Goal: Navigation & Orientation: Find specific page/section

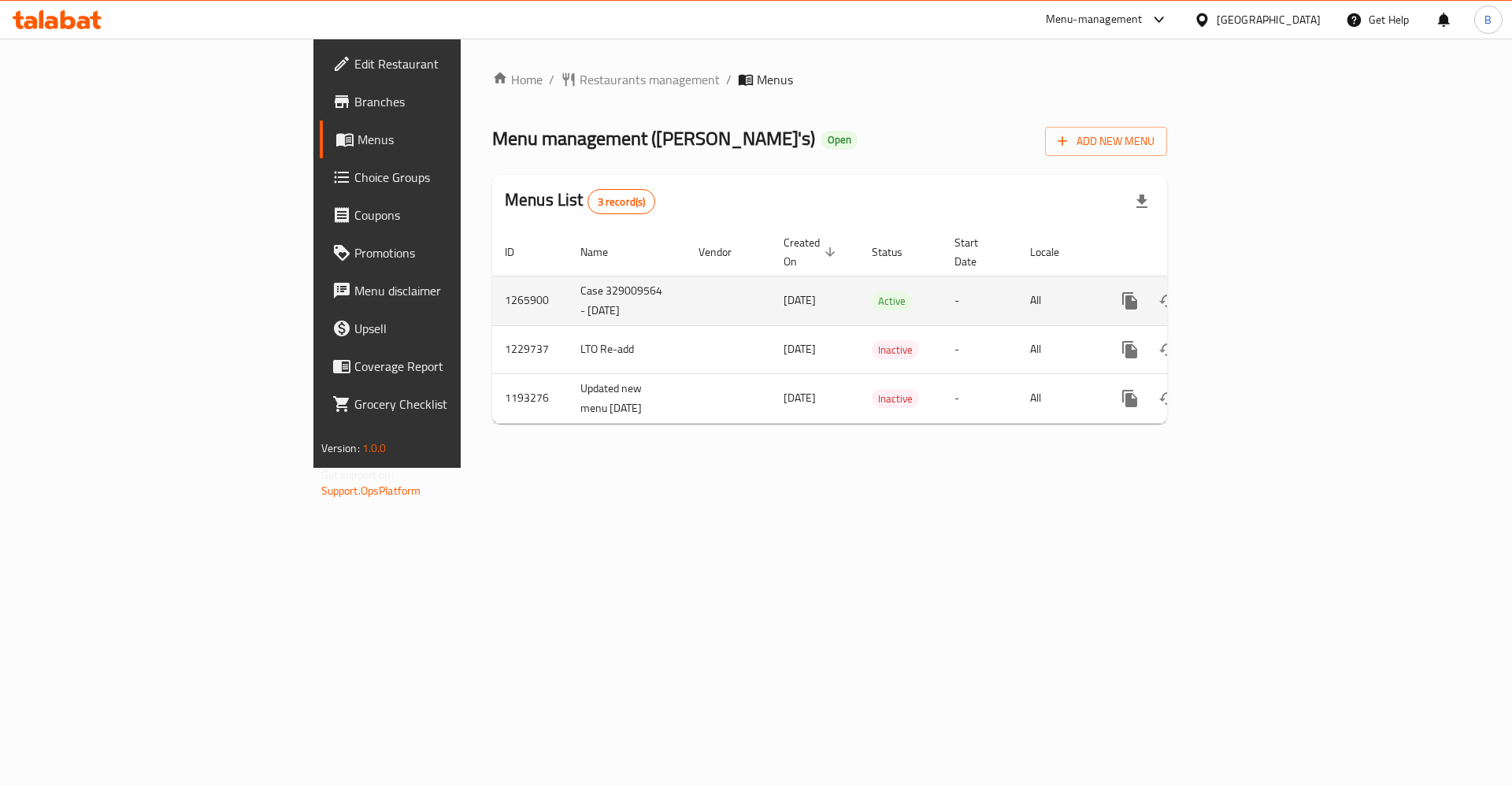
click at [1262, 282] on link "enhanced table" at bounding box center [1243, 301] width 38 height 38
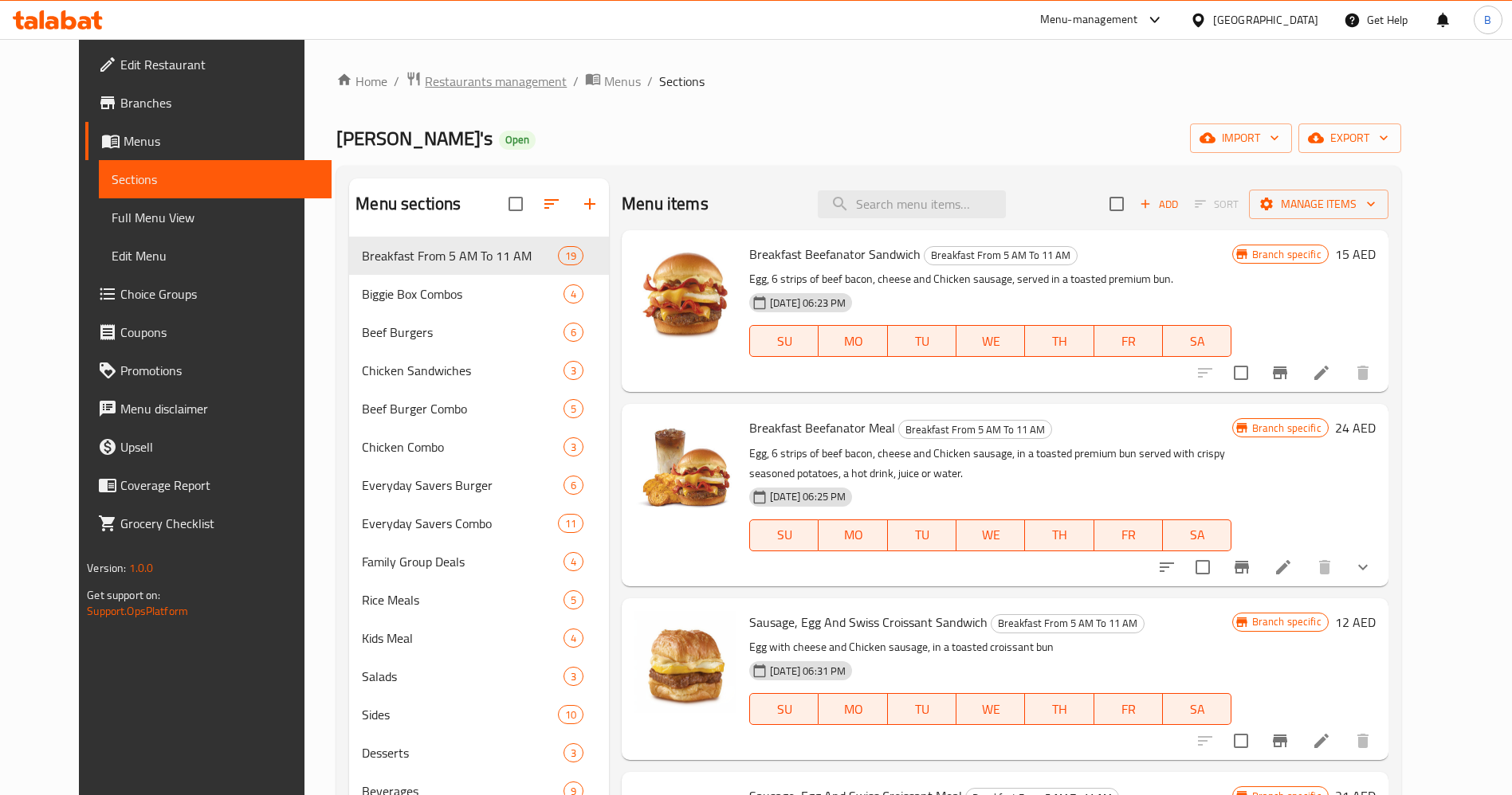
click at [461, 81] on span "Restaurants management" at bounding box center [496, 81] width 142 height 19
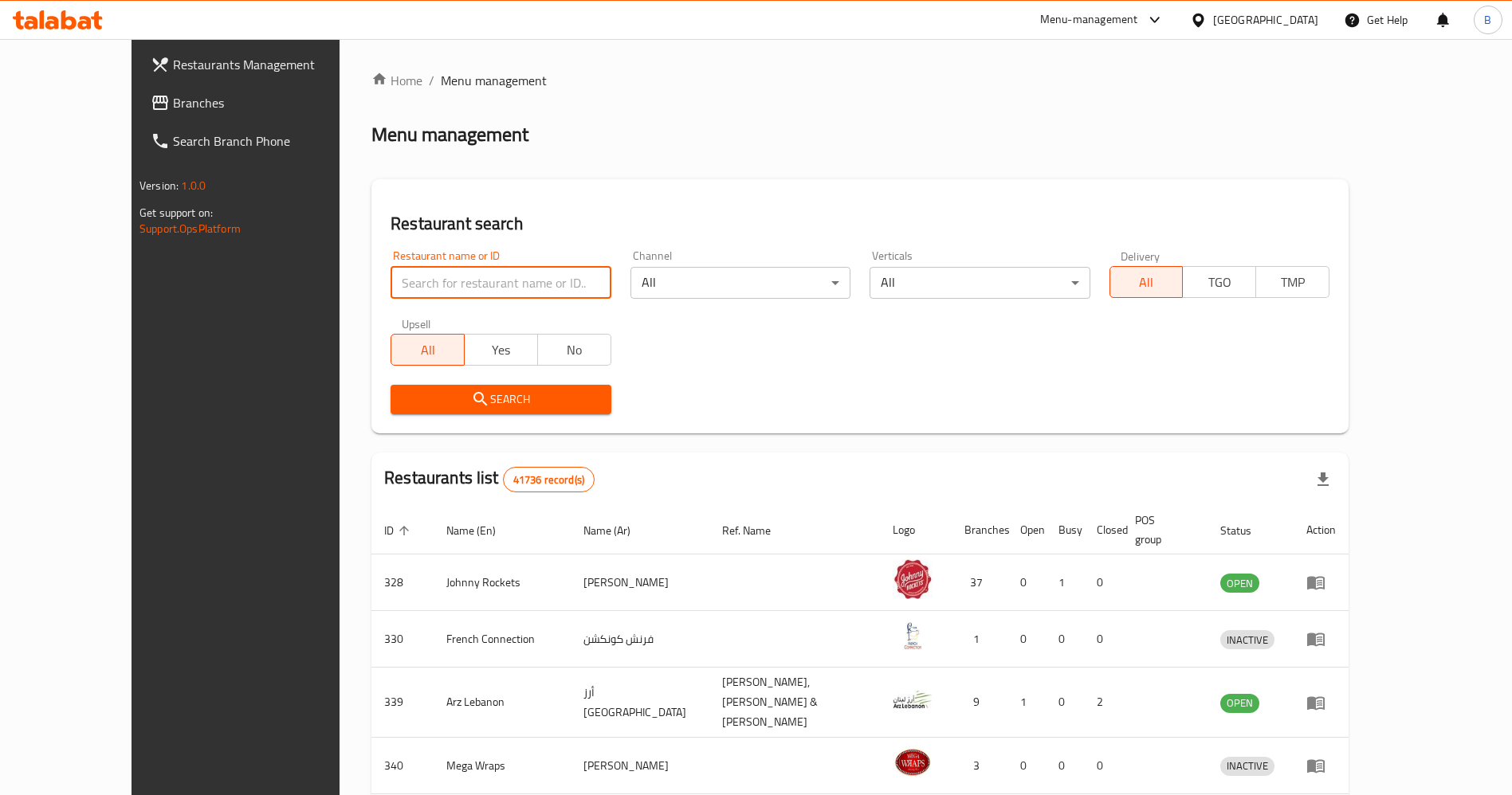
click at [390, 285] on input "search" at bounding box center [500, 283] width 220 height 32
type input "[PERSON_NAME]"
click button "Search" at bounding box center [500, 400] width 220 height 29
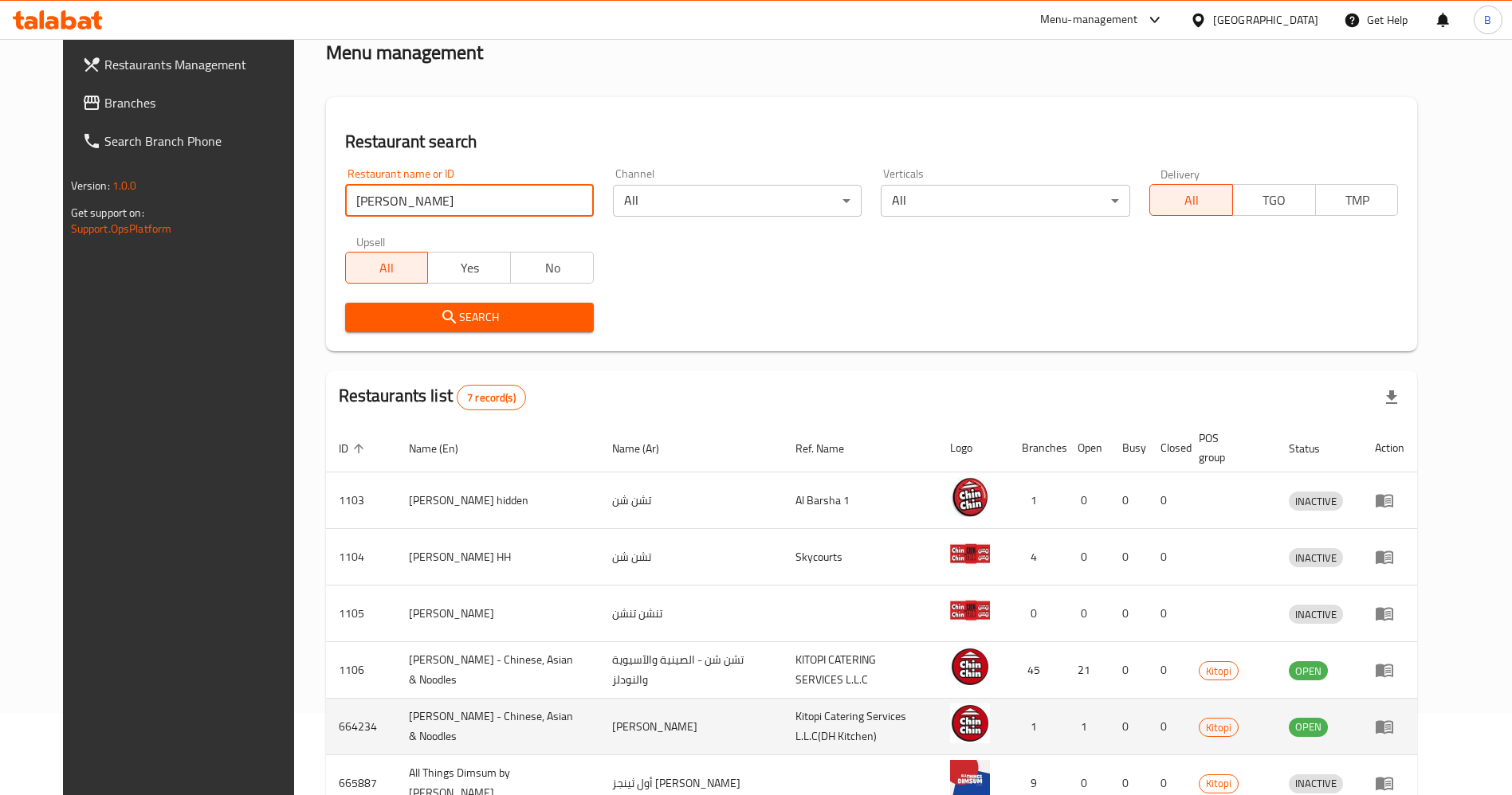
scroll to position [119, 0]
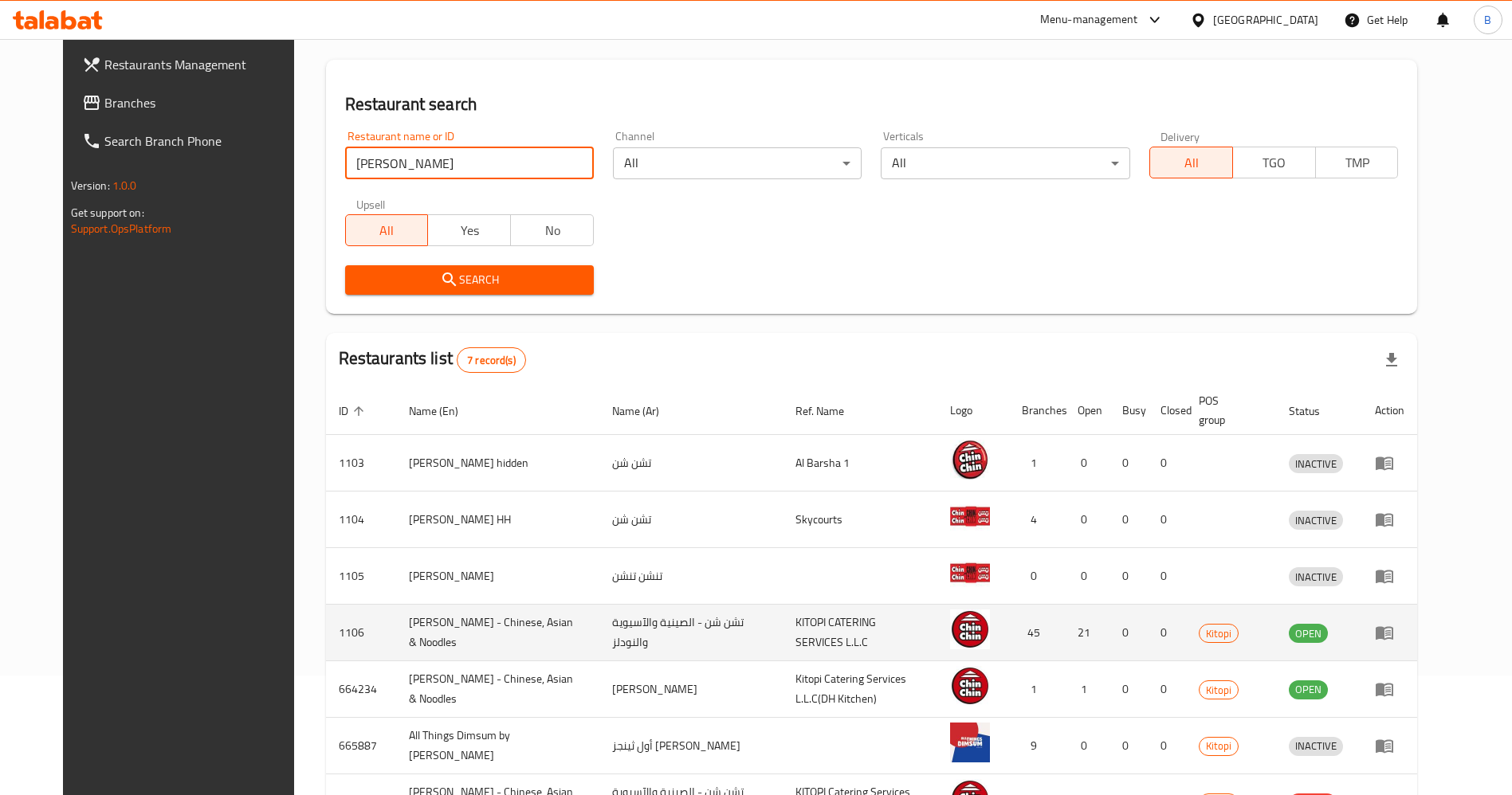
drag, startPoint x: 1461, startPoint y: 595, endPoint x: 1451, endPoint y: 627, distance: 33.5
click at [1418, 603] on td "enhanced table" at bounding box center [1390, 576] width 55 height 56
click at [1391, 635] on icon "enhanced table" at bounding box center [1388, 633] width 5 height 6
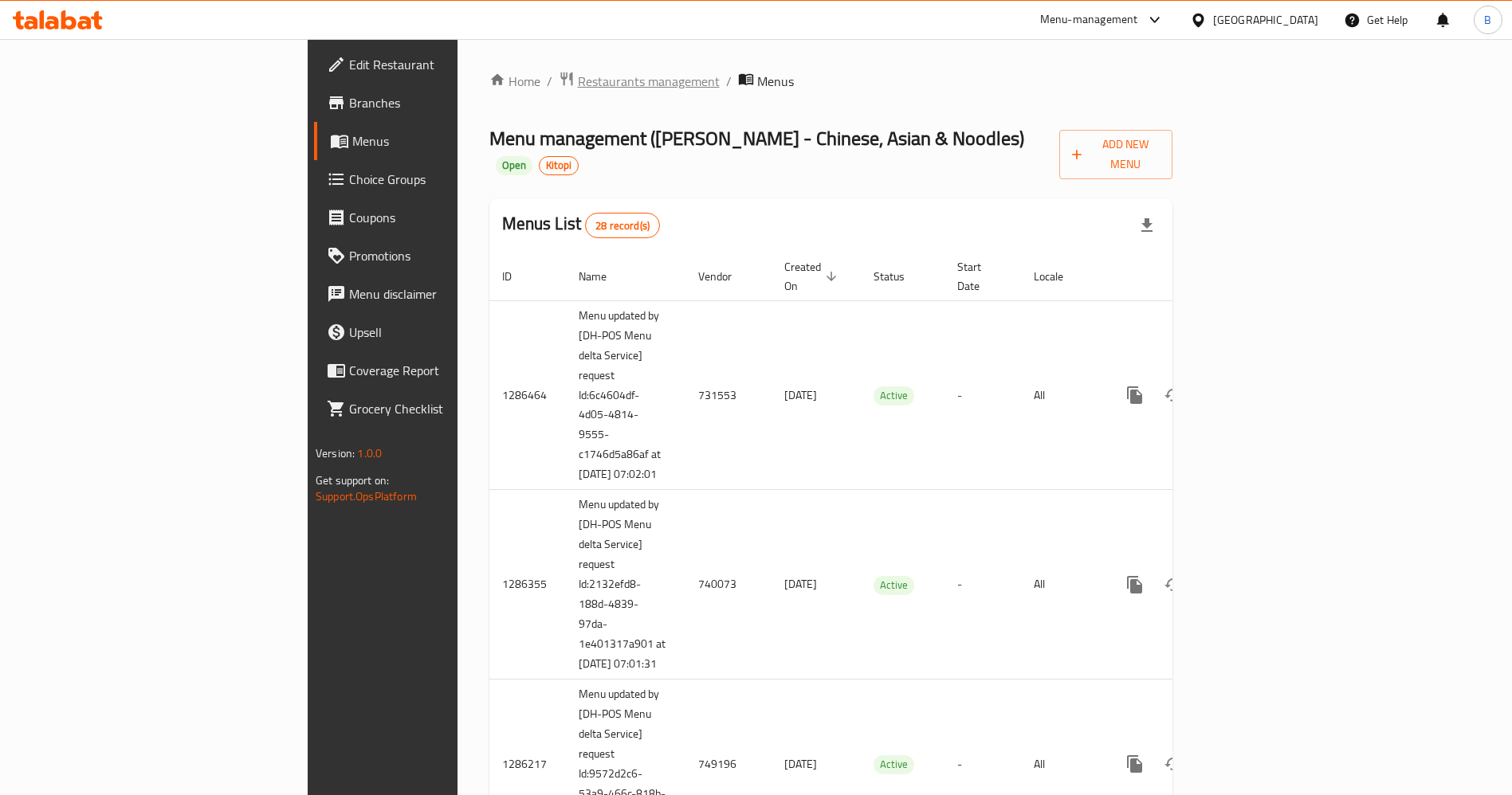
click at [559, 75] on icon "breadcrumb" at bounding box center [567, 79] width 16 height 16
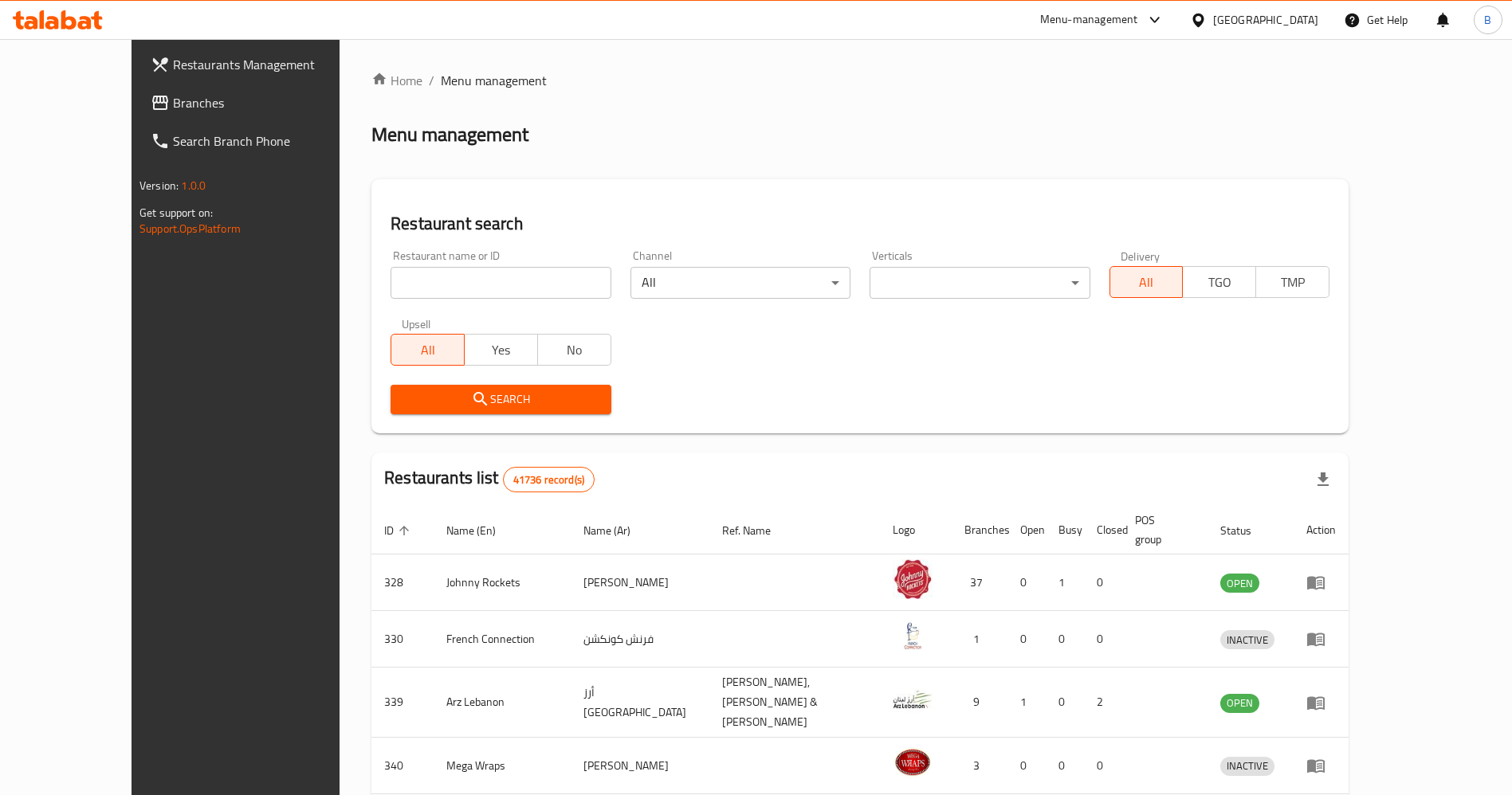
click at [413, 247] on div "Restaurant name or ID Restaurant name or ID" at bounding box center [500, 274] width 239 height 67
click at [408, 271] on input "search" at bounding box center [500, 283] width 220 height 32
click at [390, 280] on input "search" at bounding box center [500, 283] width 220 height 32
type input "[PERSON_NAME]"
click button "Search" at bounding box center [500, 400] width 220 height 29
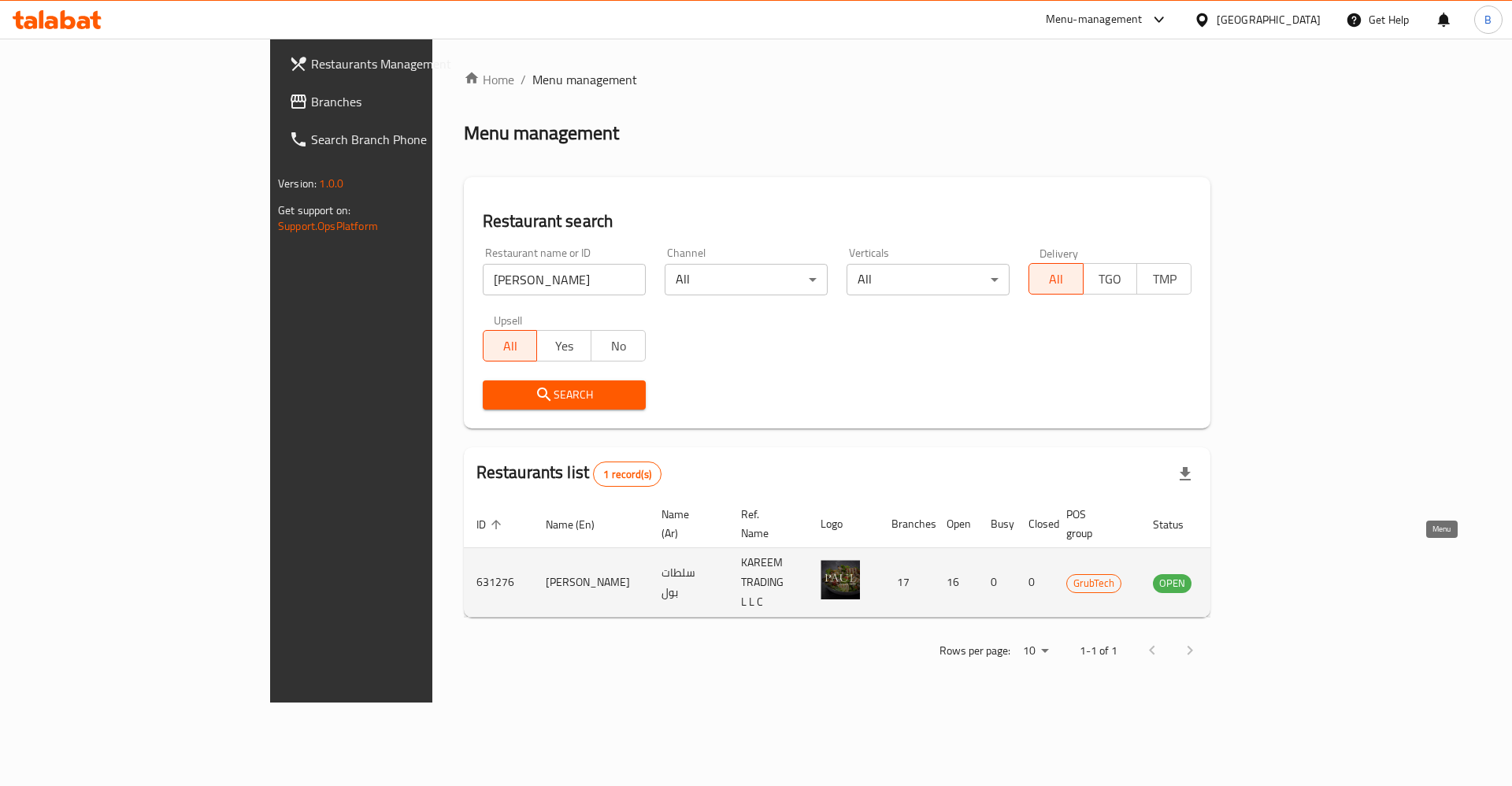
click at [1255, 574] on icon "enhanced table" at bounding box center [1245, 583] width 19 height 19
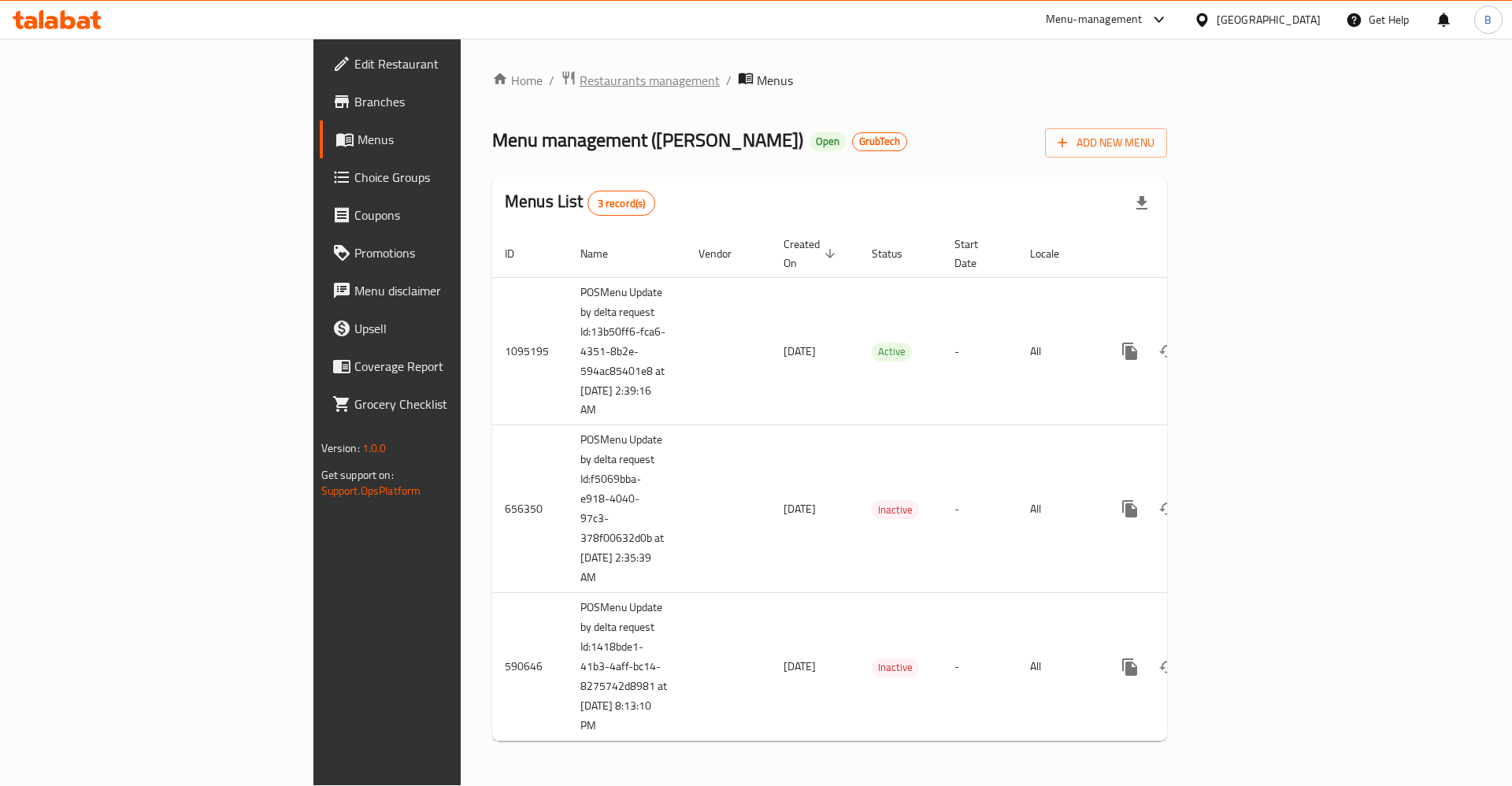
click at [580, 79] on span "Restaurants management" at bounding box center [650, 80] width 140 height 19
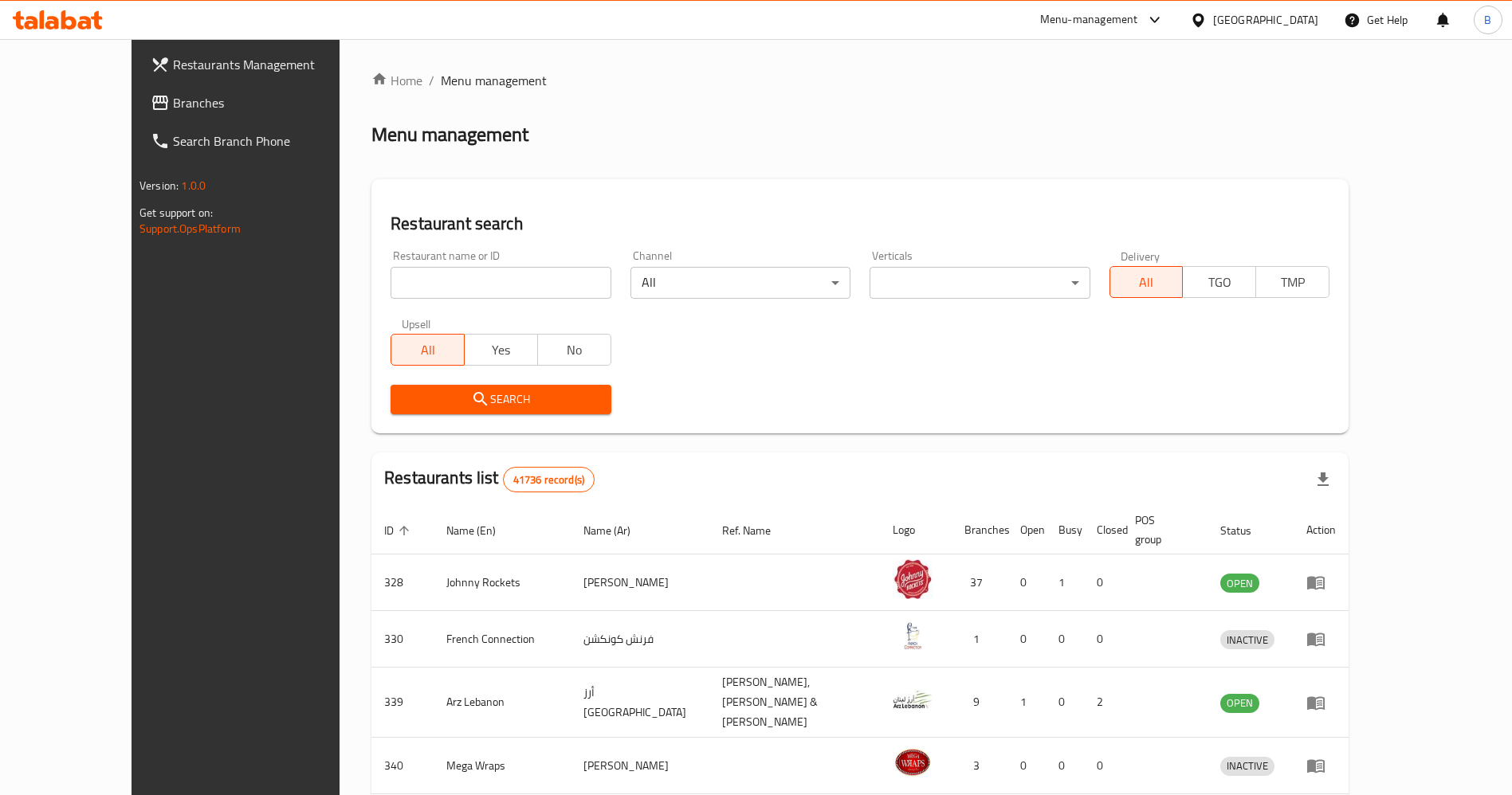
click at [441, 253] on div "Restaurant name or ID Restaurant name or ID" at bounding box center [500, 274] width 239 height 67
click at [406, 314] on div "Upsell All Yes No" at bounding box center [500, 341] width 239 height 67
click at [416, 289] on input "search" at bounding box center [500, 283] width 220 height 32
type input "[PERSON_NAME]"
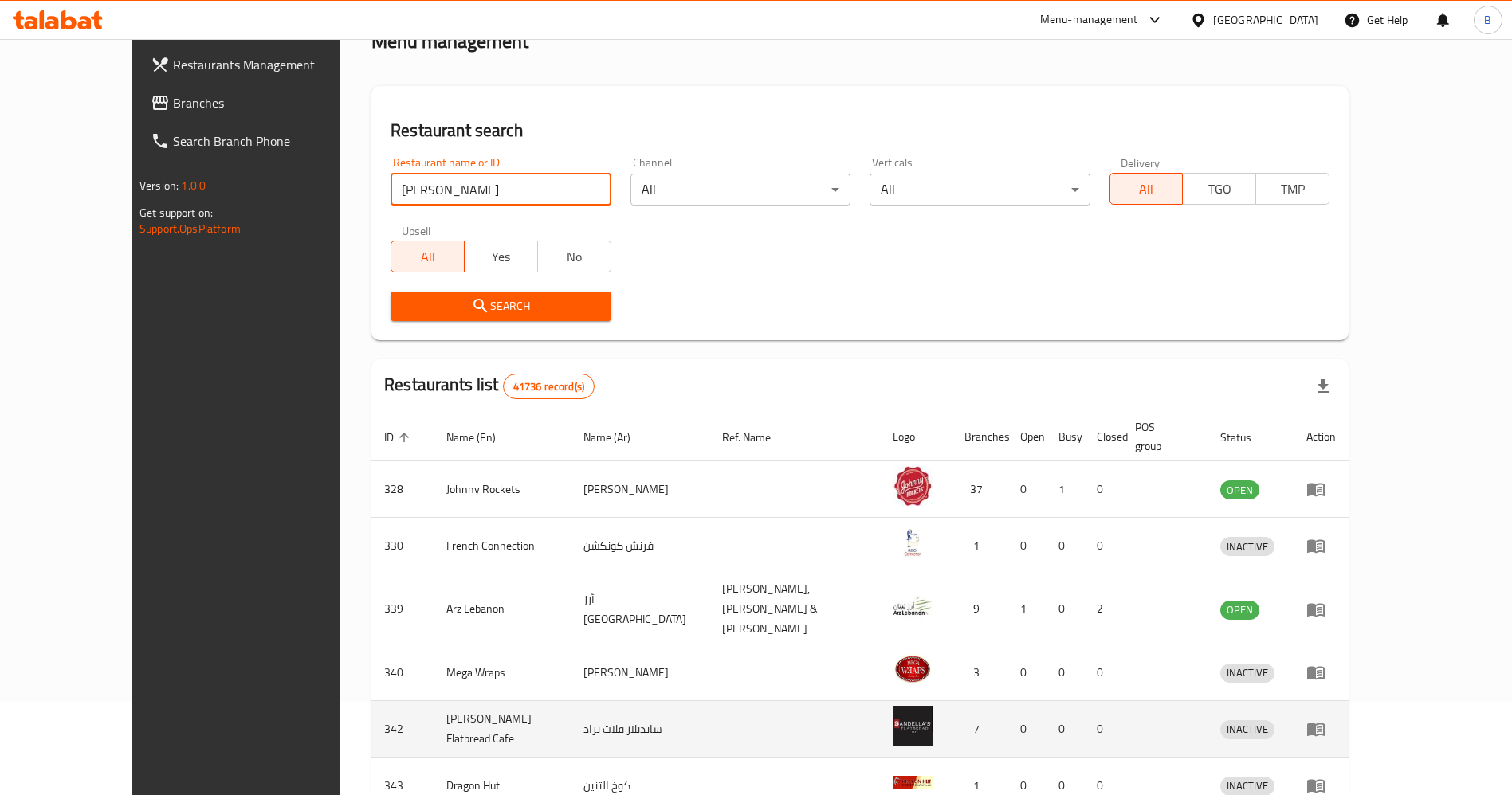
scroll to position [239, 0]
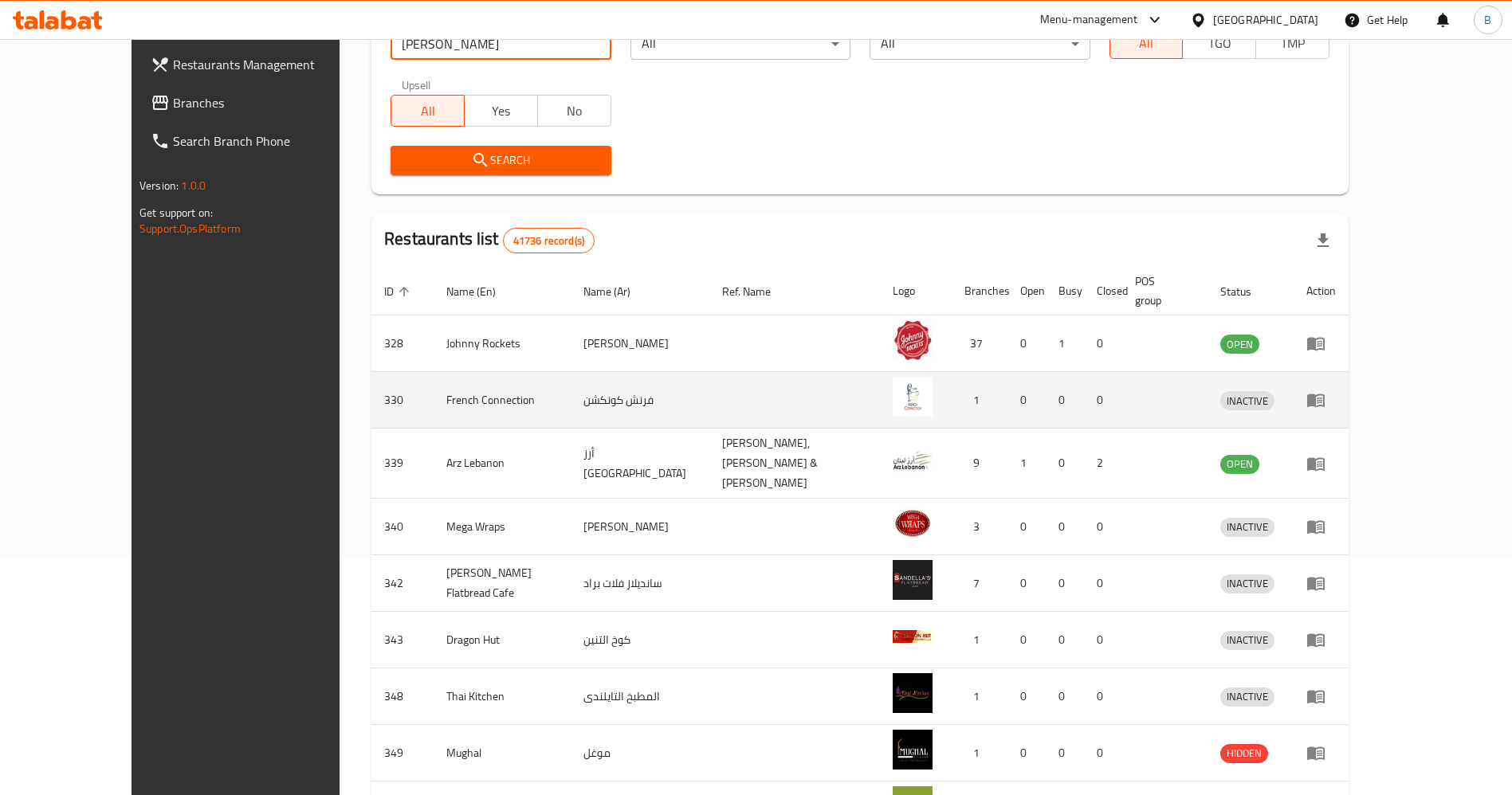
click button "Search" at bounding box center [500, 161] width 220 height 29
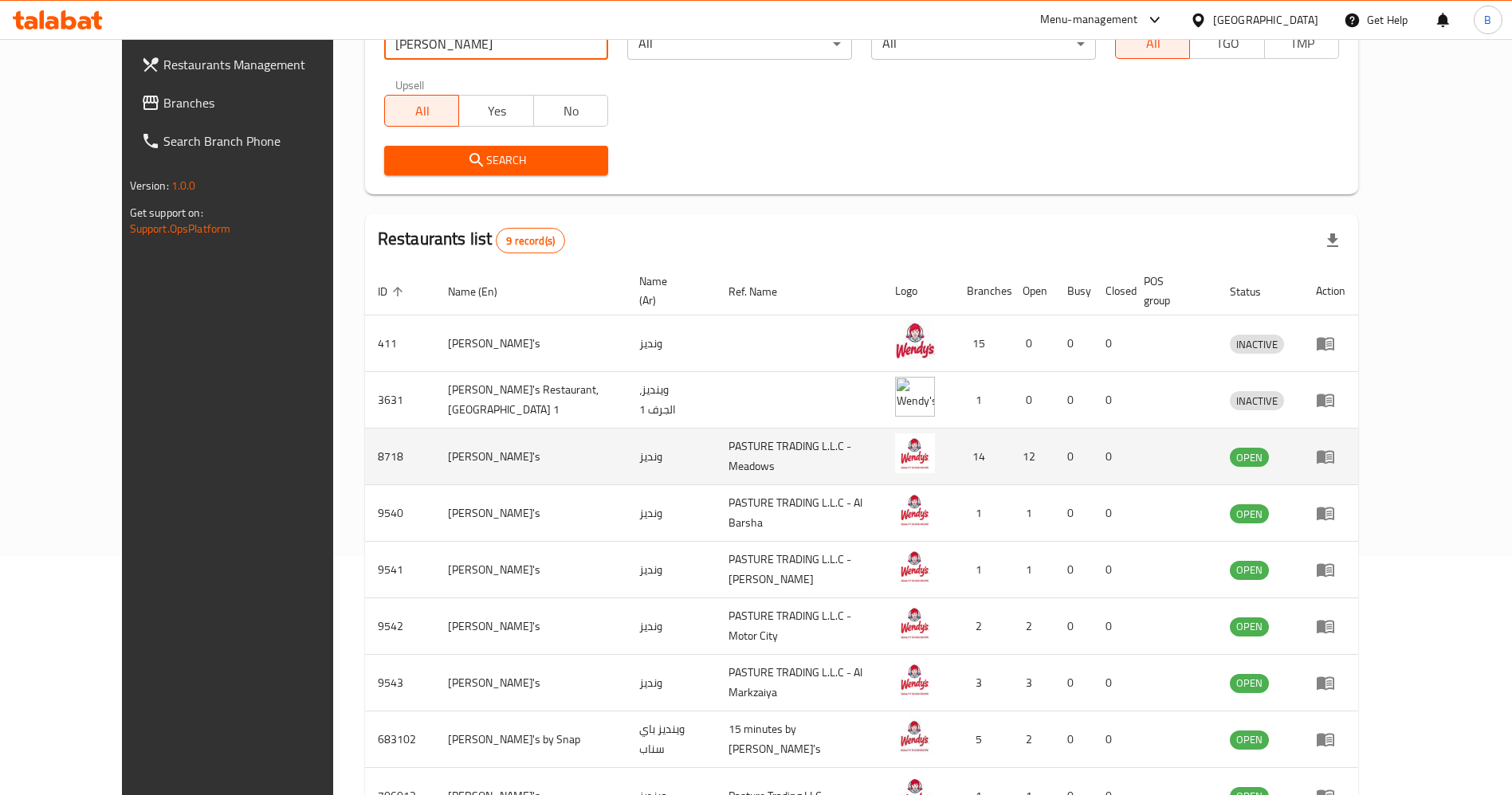
click at [365, 433] on td "8718" at bounding box center [400, 457] width 70 height 56
copy td "8718"
click at [1335, 451] on icon "enhanced table" at bounding box center [1326, 458] width 17 height 14
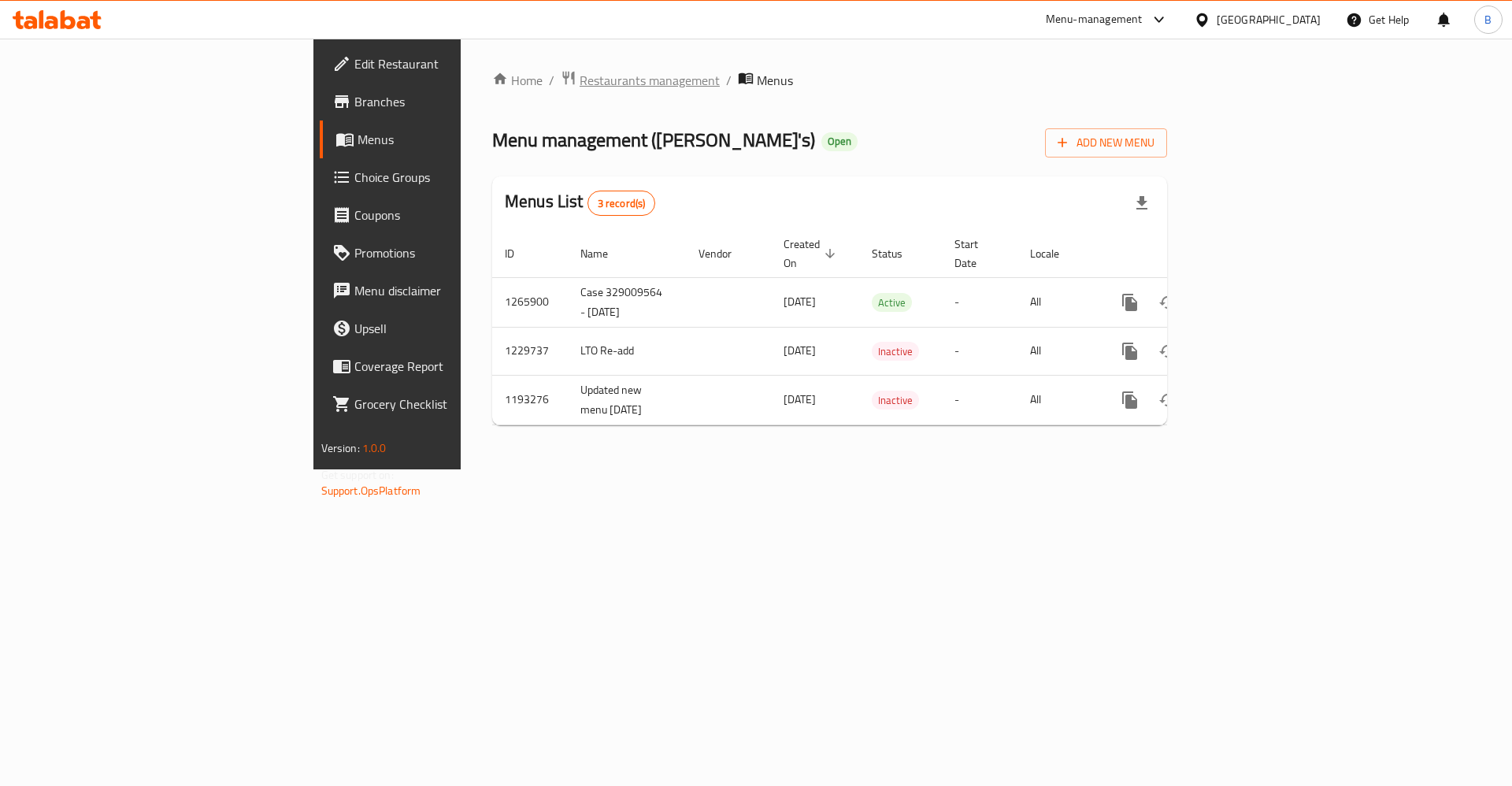
click at [493, 89] on div "Home / Restaurants management / Menus Menu management ( [PERSON_NAME]'s ) Open …" at bounding box center [830, 254] width 675 height 368
click at [580, 74] on span "Restaurants management" at bounding box center [650, 80] width 140 height 19
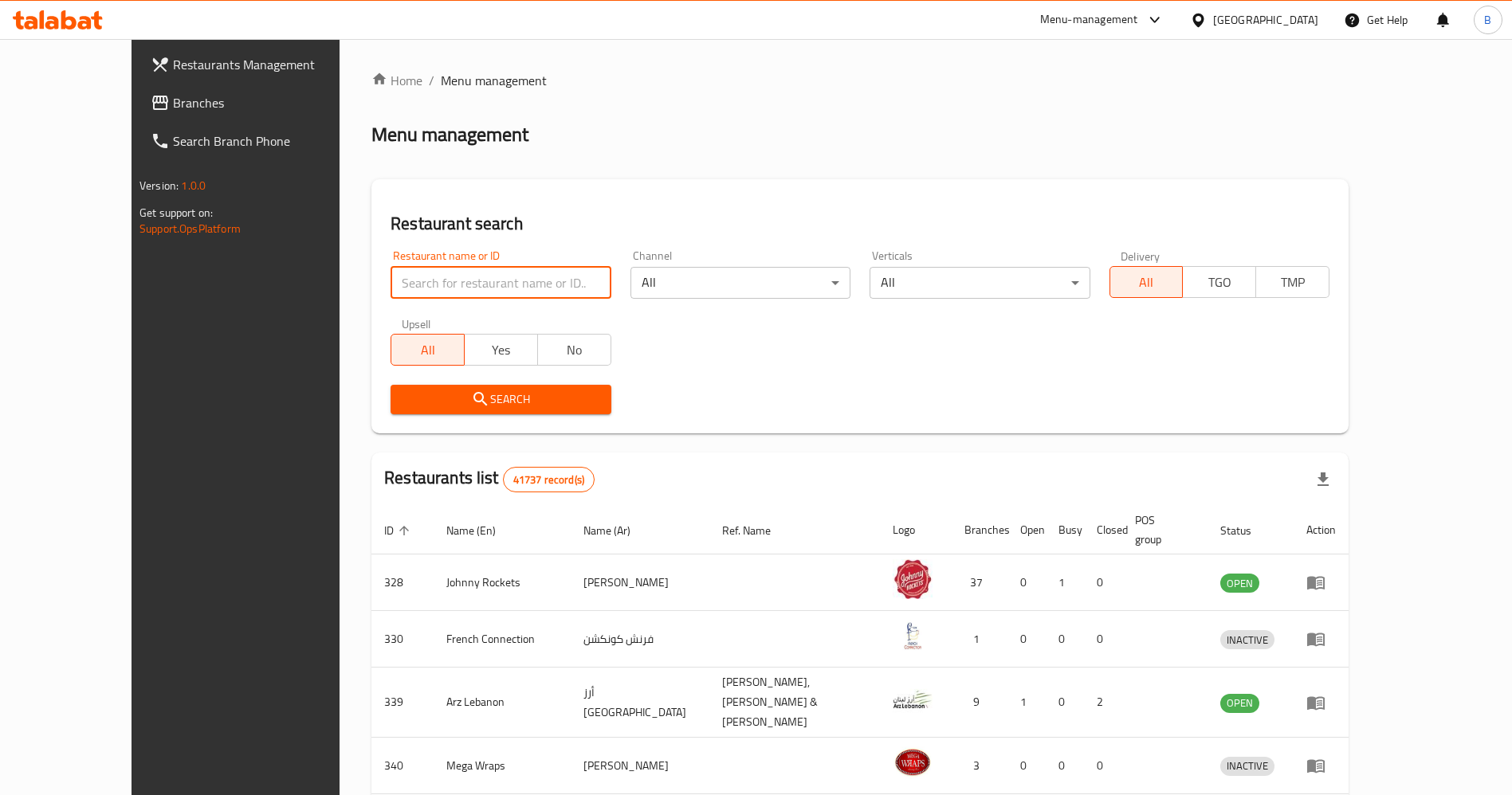
click at [390, 278] on input "search" at bounding box center [500, 283] width 220 height 32
paste input "627288"
click button "Search" at bounding box center [500, 400] width 220 height 29
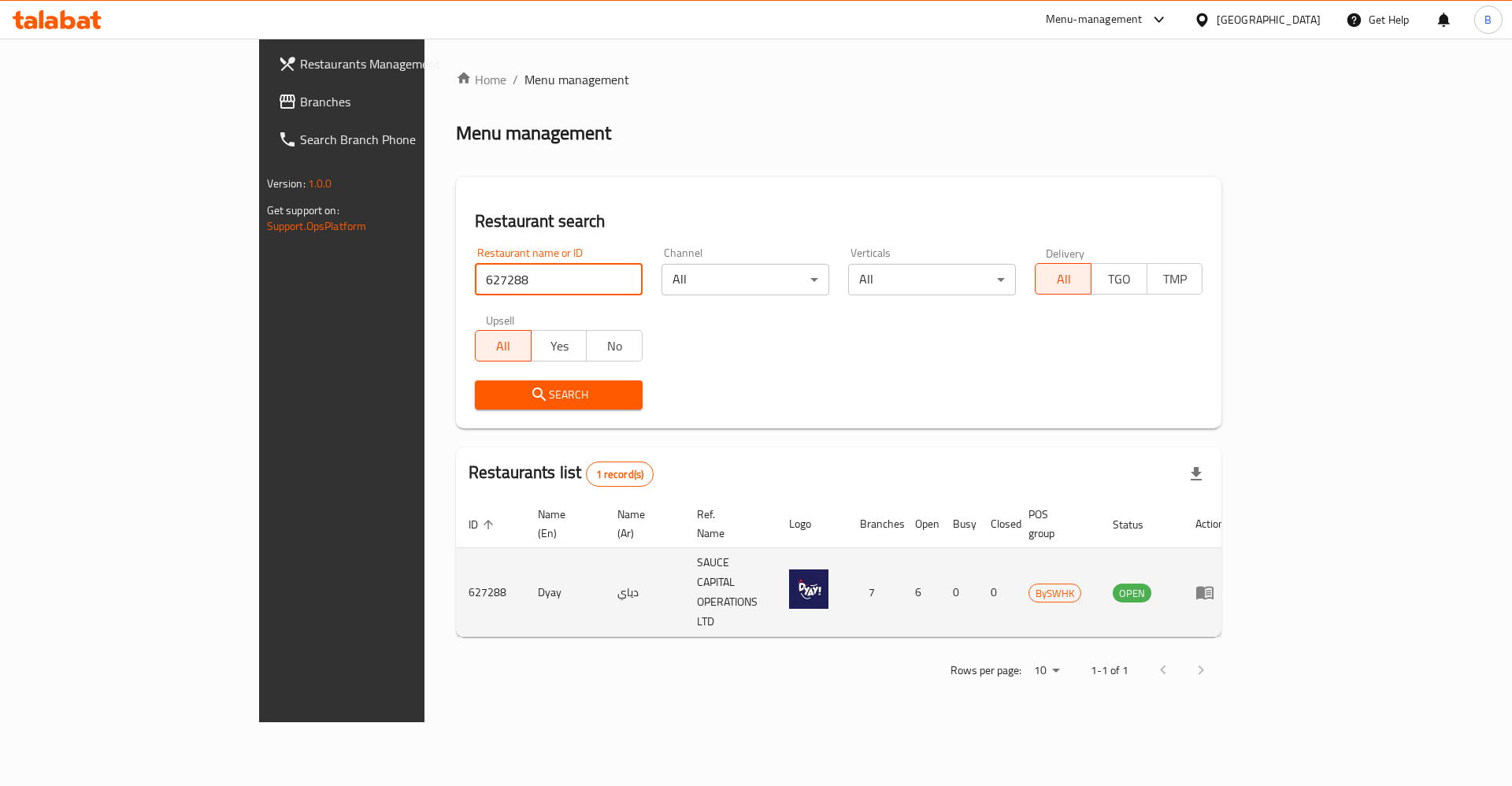
click at [525, 564] on td "Dyay" at bounding box center [564, 593] width 80 height 89
click at [525, 567] on td "Dyay" at bounding box center [564, 593] width 80 height 89
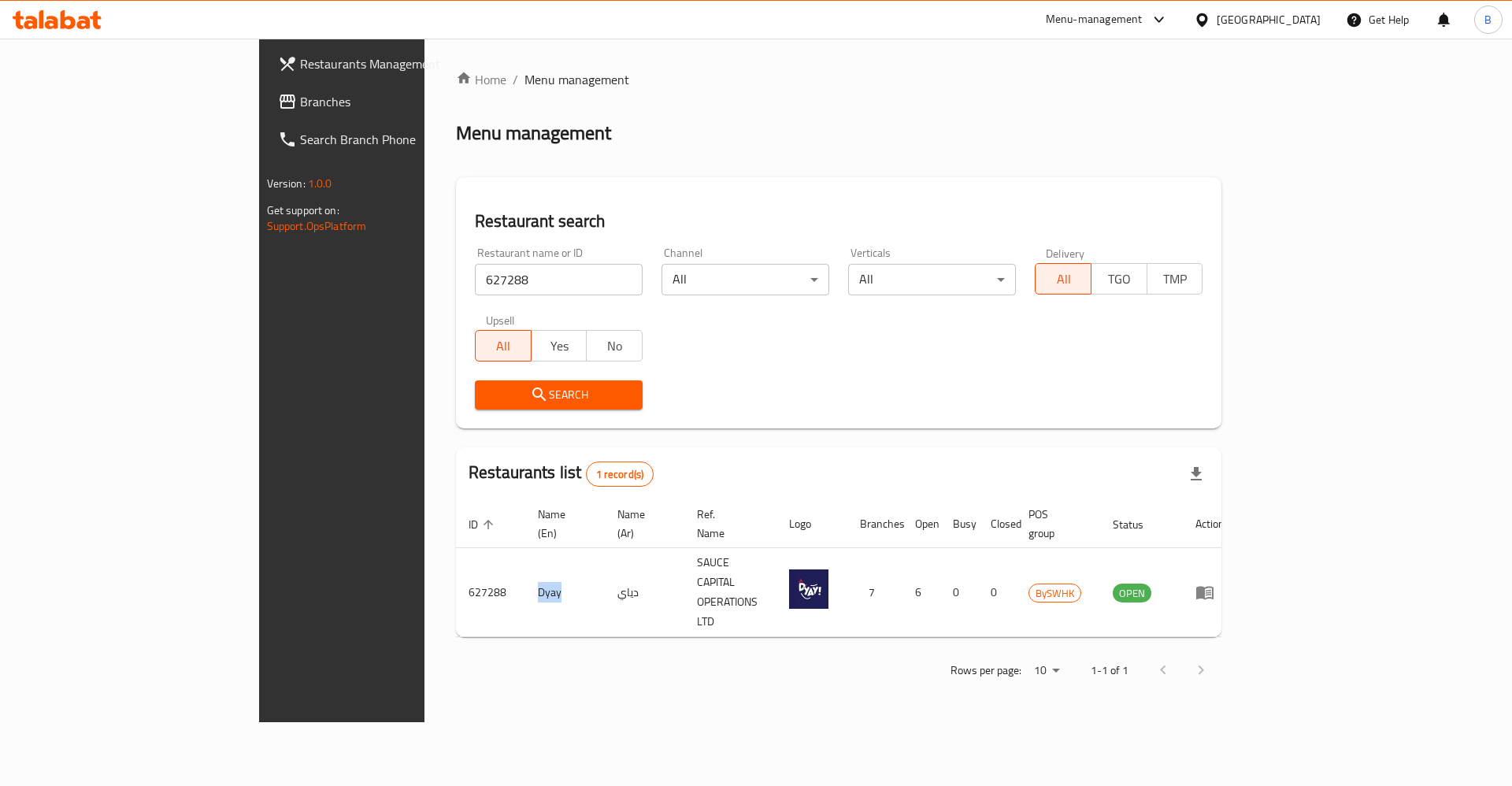
copy td "Dyay"
drag, startPoint x: 389, startPoint y: 275, endPoint x: 147, endPoint y: 300, distance: 243.3
click at [259, 300] on div "Restaurants Management Branches Search Branch Phone Version: 1.0.0 Get support …" at bounding box center [756, 380] width 995 height 683
paste input "Dyay"
type input "Dyay"
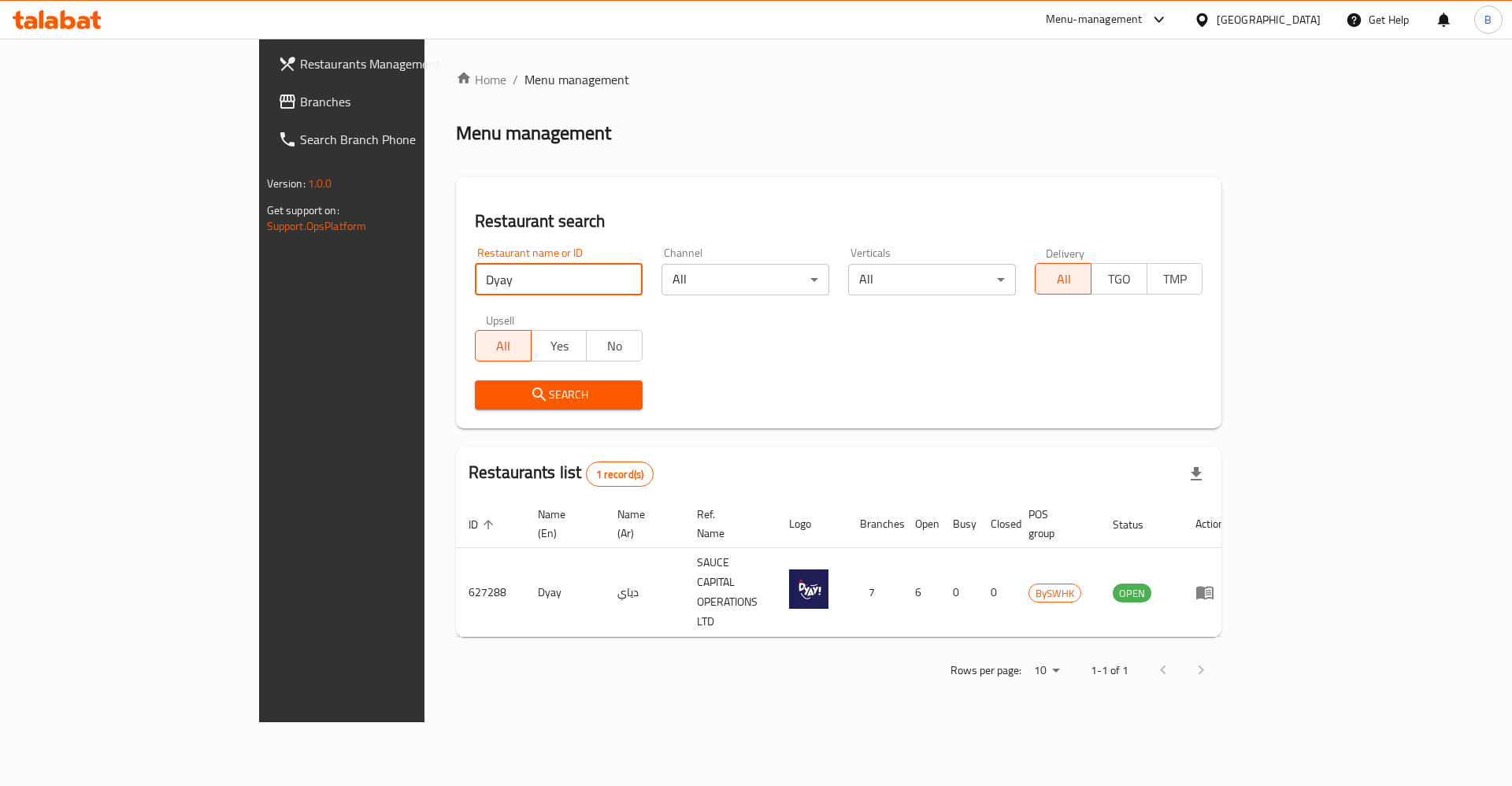
click button "Search" at bounding box center [558, 395] width 168 height 29
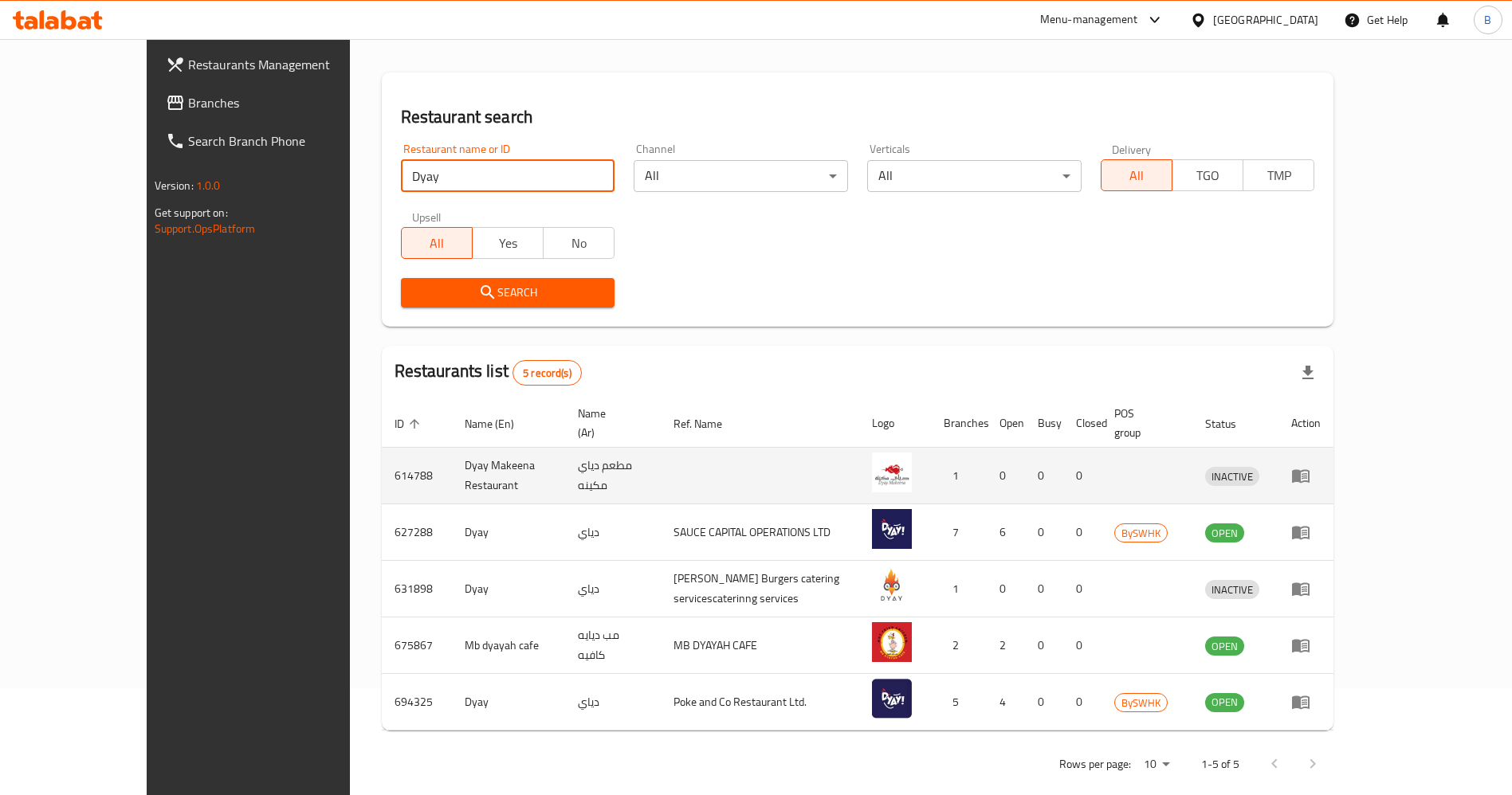
scroll to position [111, 0]
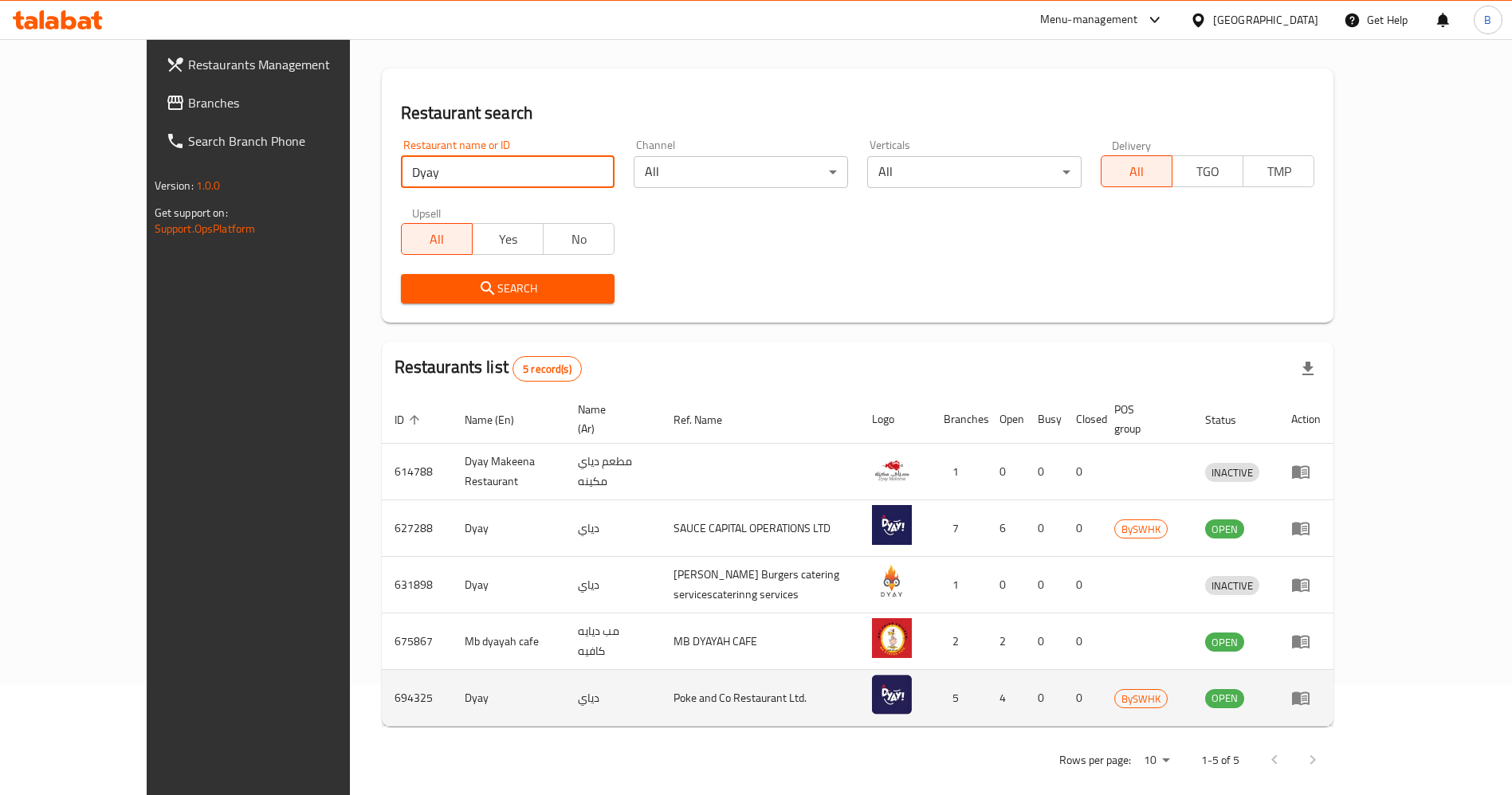
click at [382, 673] on td "694325" at bounding box center [416, 698] width 70 height 56
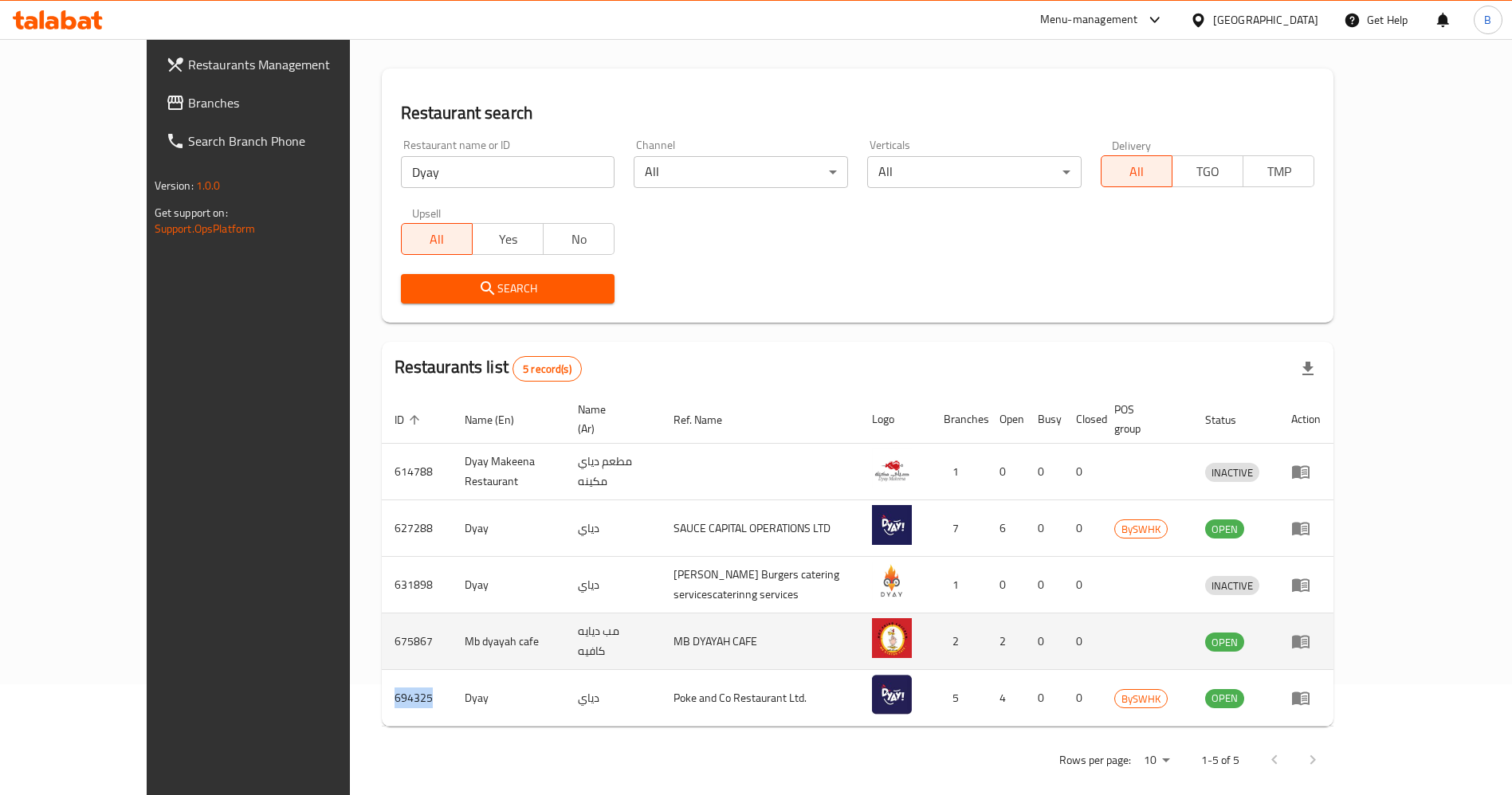
copy td "694325"
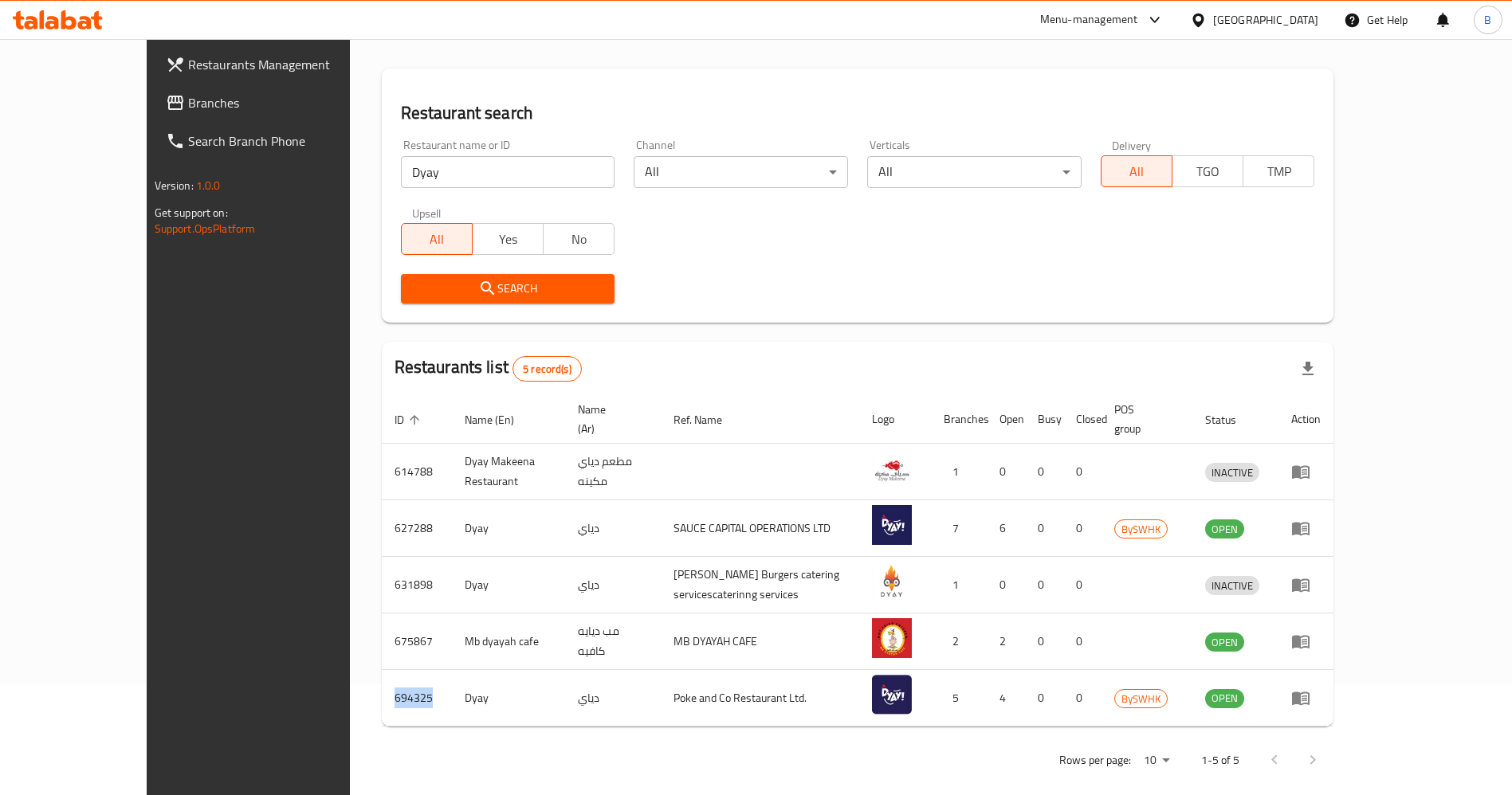
drag, startPoint x: 91, startPoint y: 99, endPoint x: 106, endPoint y: 124, distance: 29.2
click at [188, 99] on span "Branches" at bounding box center [286, 103] width 198 height 19
